Goal: Task Accomplishment & Management: Use online tool/utility

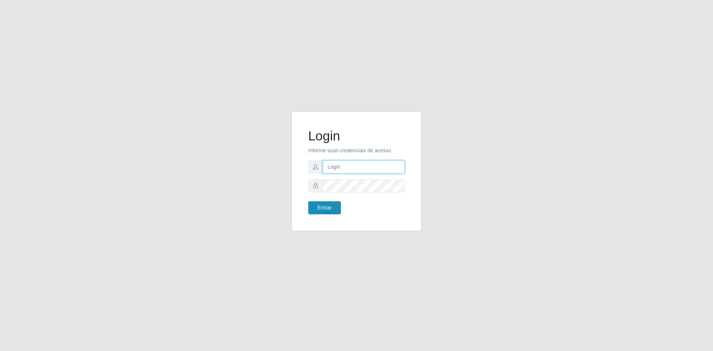
type input "[EMAIL_ADDRESS][DOMAIN_NAME]"
click at [323, 208] on button "Entrar" at bounding box center [324, 207] width 33 height 13
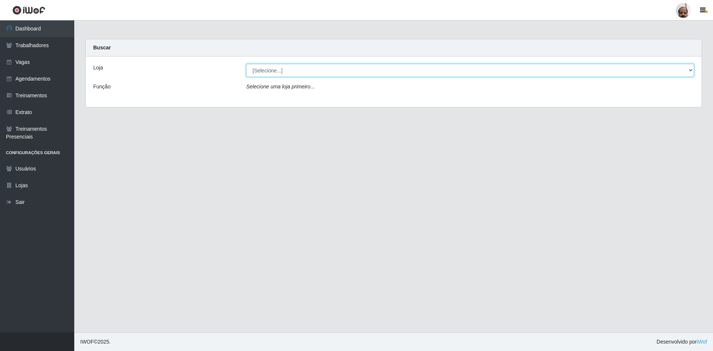
click at [312, 74] on select "[Selecione...] Mar Vermelho - Loja 05" at bounding box center [470, 70] width 448 height 13
select select "252"
click at [246, 64] on select "[Selecione...] Mar Vermelho - Loja 05" at bounding box center [470, 70] width 448 height 13
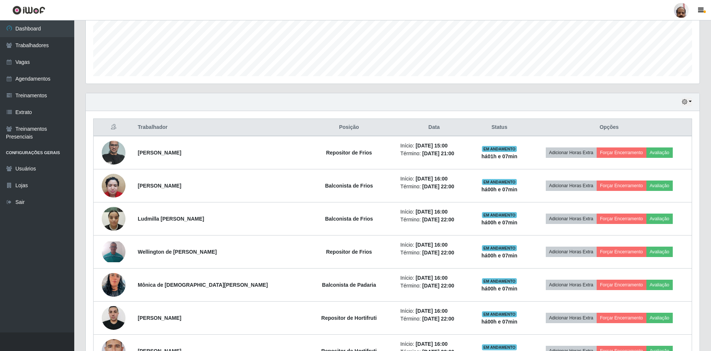
scroll to position [111, 0]
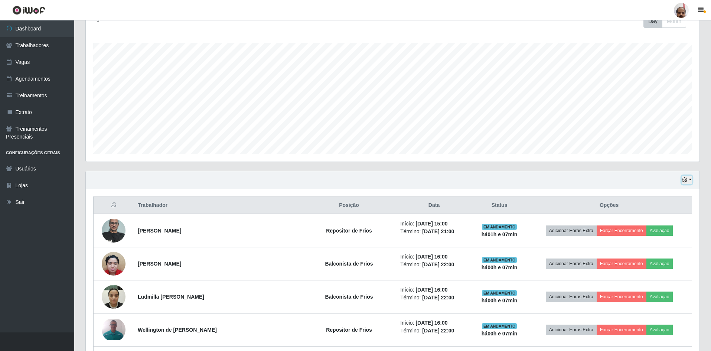
click at [690, 179] on button "button" at bounding box center [686, 180] width 10 height 9
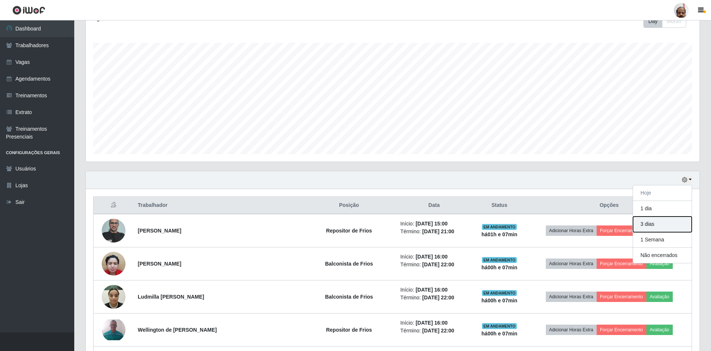
click at [652, 225] on button "3 dias" at bounding box center [662, 224] width 59 height 16
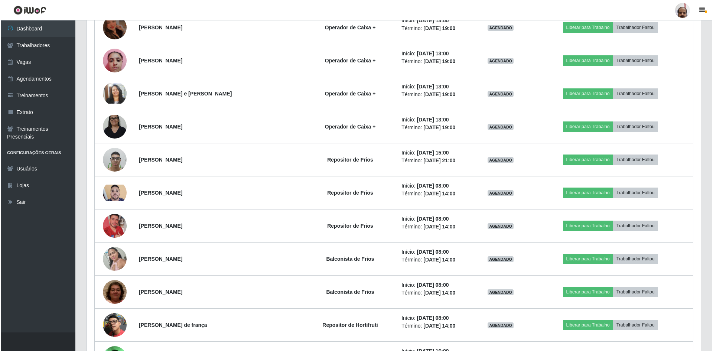
scroll to position [3536, 0]
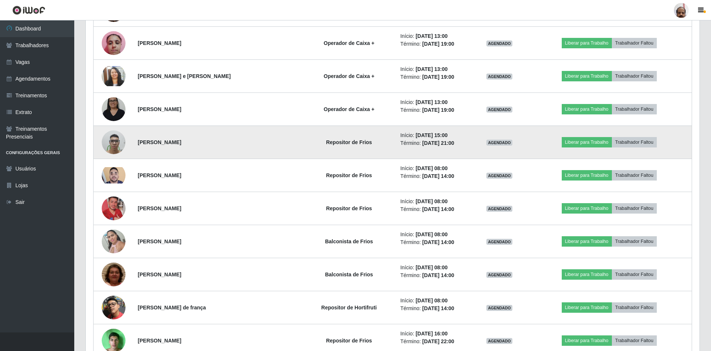
click at [112, 140] on img at bounding box center [114, 142] width 24 height 32
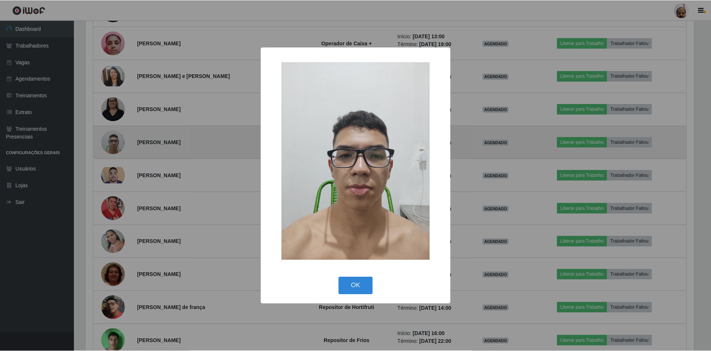
scroll to position [154, 610]
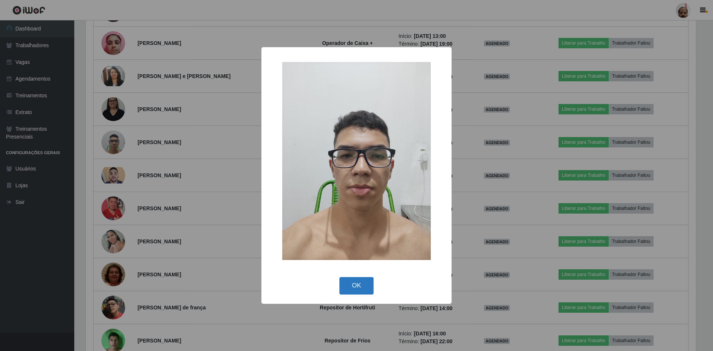
click at [358, 282] on button "OK" at bounding box center [356, 285] width 35 height 17
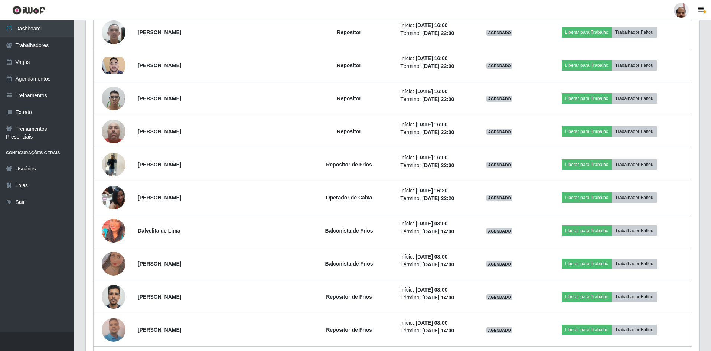
scroll to position [2274, 0]
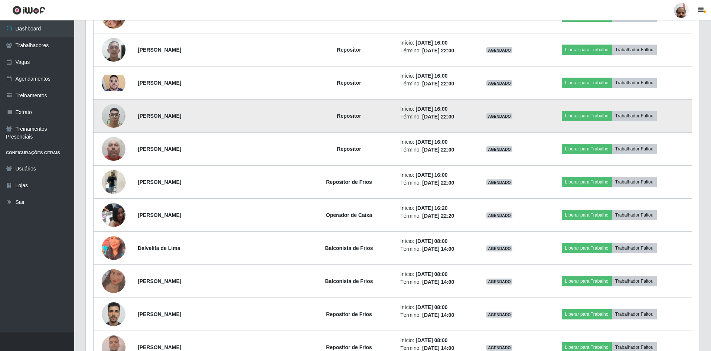
click at [118, 117] on img at bounding box center [114, 116] width 24 height 32
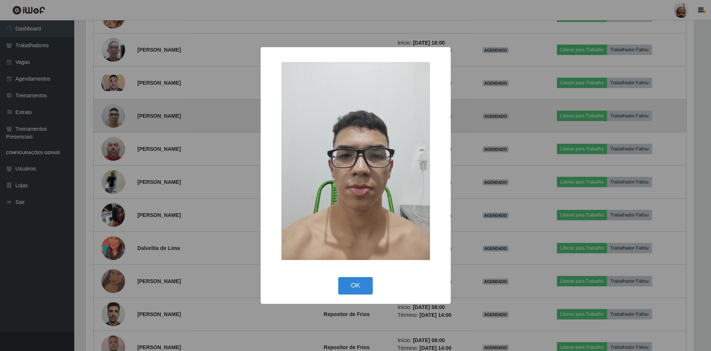
scroll to position [154, 610]
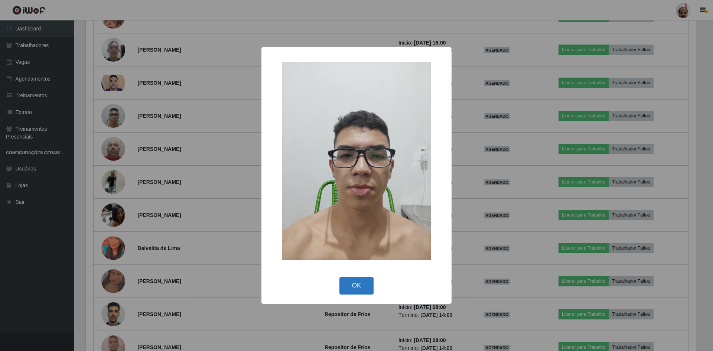
click at [351, 281] on button "OK" at bounding box center [356, 285] width 35 height 17
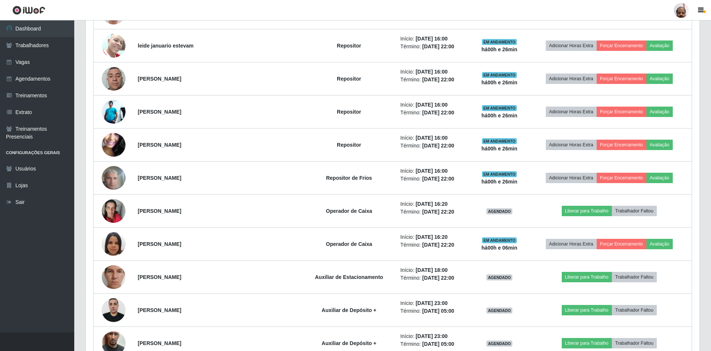
scroll to position [854, 0]
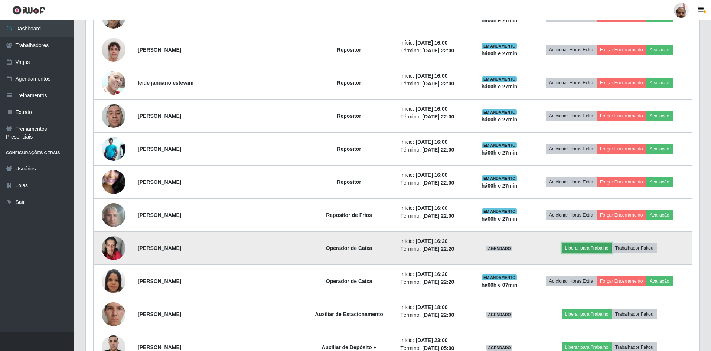
click at [595, 248] on button "Liberar para Trabalho" at bounding box center [587, 248] width 50 height 10
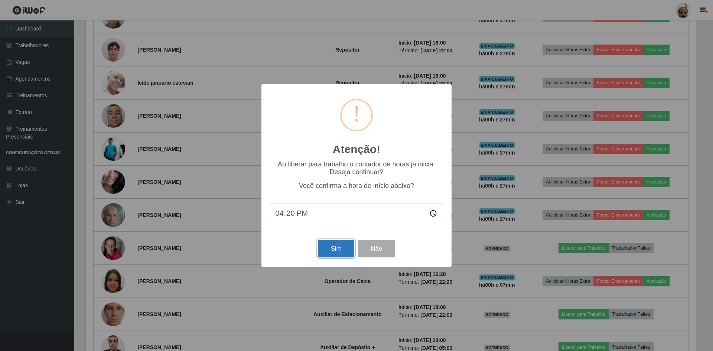
click at [340, 253] on button "Sim" at bounding box center [336, 248] width 36 height 17
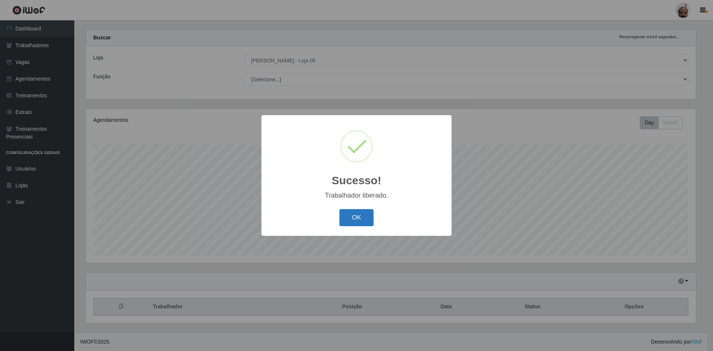
click at [362, 216] on button "OK" at bounding box center [356, 217] width 35 height 17
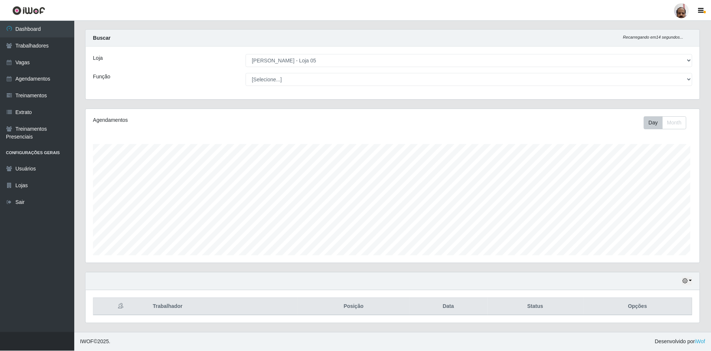
scroll to position [154, 614]
